Goal: Navigation & Orientation: Find specific page/section

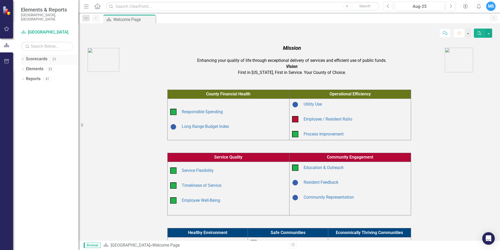
click at [39, 56] on link "Scorecards" at bounding box center [36, 59] width 21 height 6
click at [25, 58] on icon "Dropdown" at bounding box center [23, 59] width 4 height 3
click at [25, 97] on icon "Dropdown" at bounding box center [26, 98] width 4 height 3
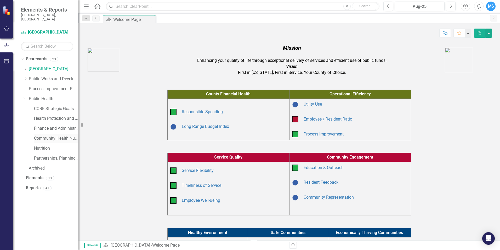
click at [49, 136] on link "Community Health Nursing" at bounding box center [56, 138] width 44 height 6
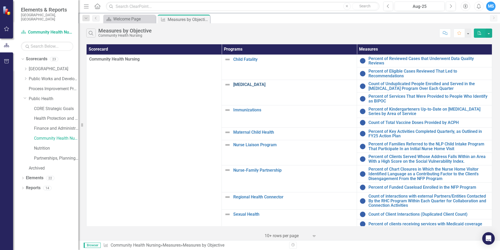
click at [251, 86] on link "[MEDICAL_DATA]" at bounding box center [293, 84] width 121 height 5
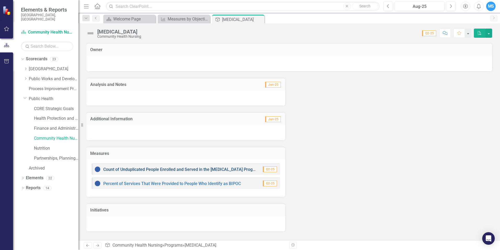
click at [208, 167] on link "Count of Unduplicated People Enrolled and Served in the [MEDICAL_DATA] Program …" at bounding box center [199, 169] width 193 height 5
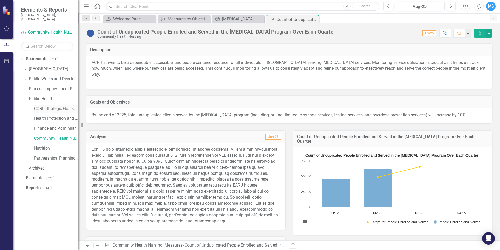
click at [66, 106] on link "CORE Strategic Goals" at bounding box center [56, 109] width 44 height 6
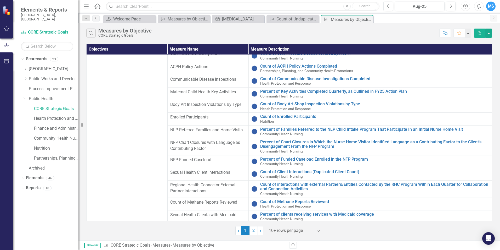
scroll to position [274, 0]
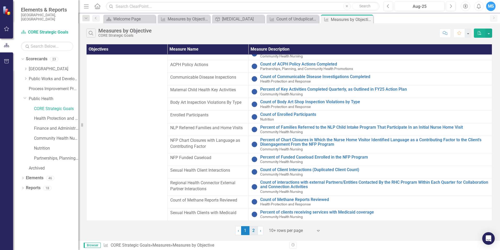
click at [253, 229] on link "2" at bounding box center [254, 230] width 8 height 9
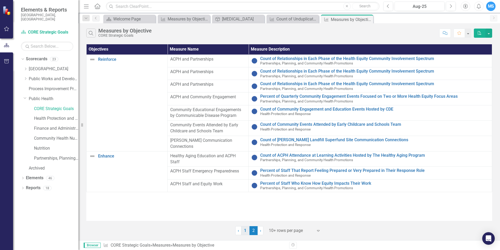
click at [244, 230] on link "1" at bounding box center [245, 230] width 8 height 9
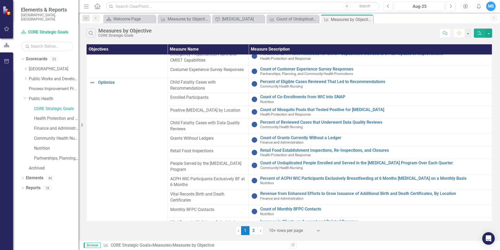
scroll to position [52, 0]
